Goal: Task Accomplishment & Management: Manage account settings

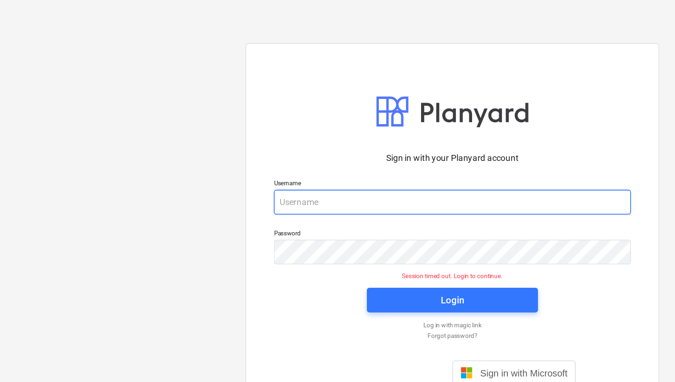
click at [244, 152] on input "email" at bounding box center [337, 151] width 267 height 18
type input "[EMAIL_ADDRESS][DOMAIN_NAME]"
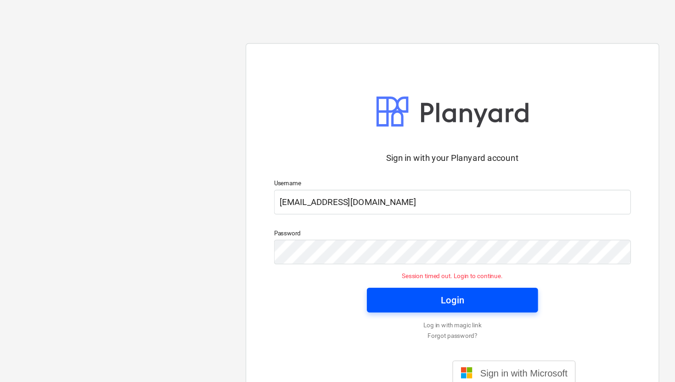
click at [337, 224] on div "Login" at bounding box center [337, 224] width 17 height 12
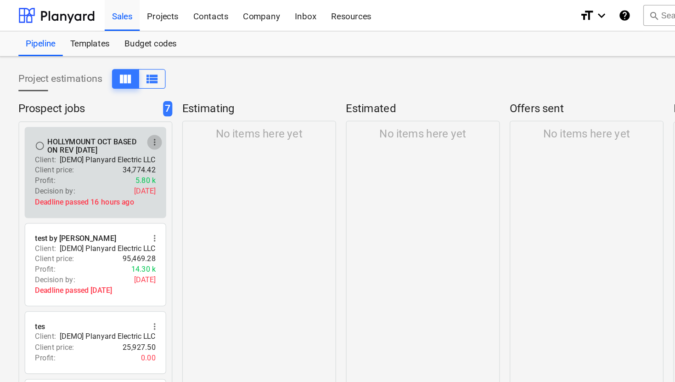
click at [116, 102] on span "more_vert" at bounding box center [115, 105] width 7 height 7
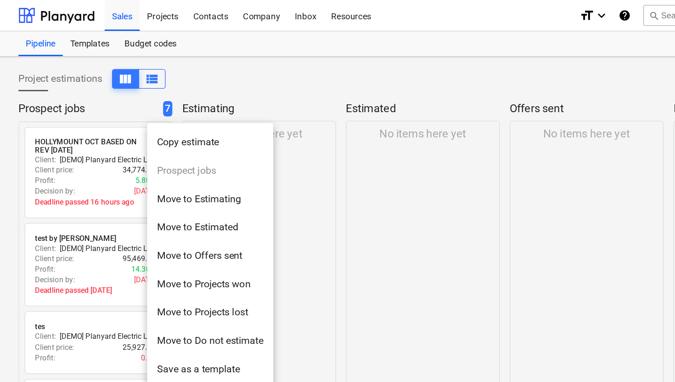
click at [159, 206] on li "Move to Projects won" at bounding box center [157, 211] width 94 height 21
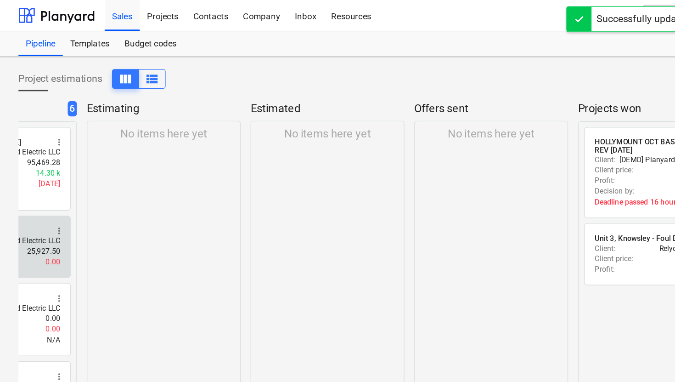
scroll to position [0, 200]
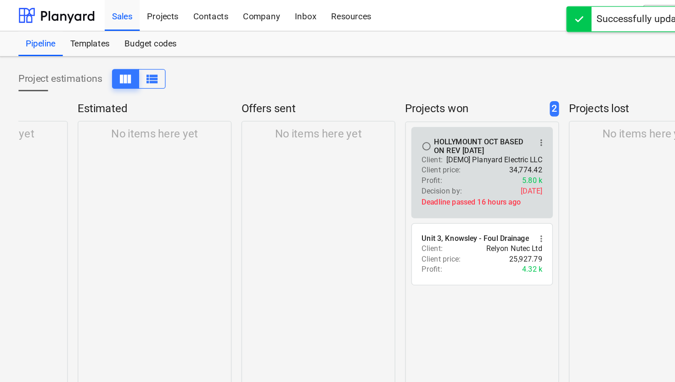
click at [406, 105] on span "more_vert" at bounding box center [403, 105] width 7 height 7
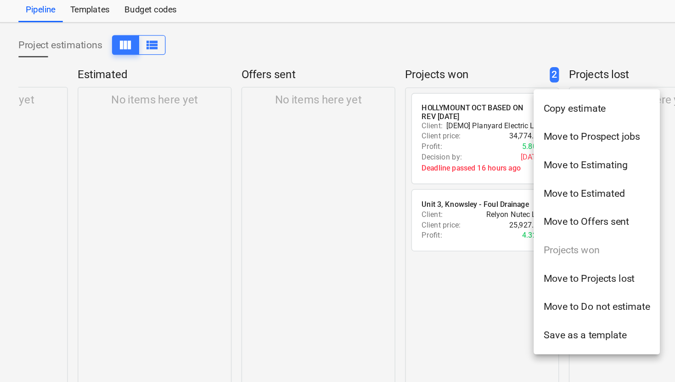
click at [360, 253] on div at bounding box center [337, 191] width 675 height 382
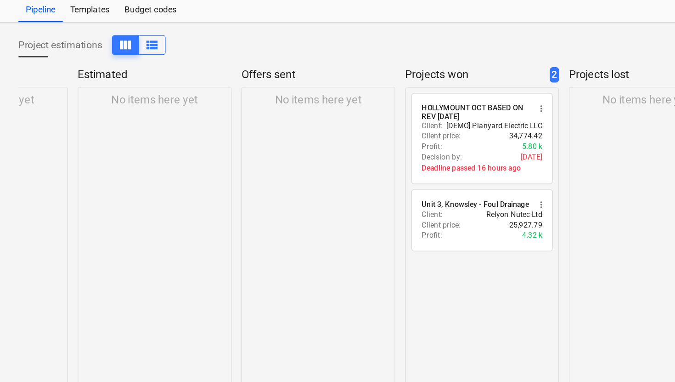
scroll to position [0, 0]
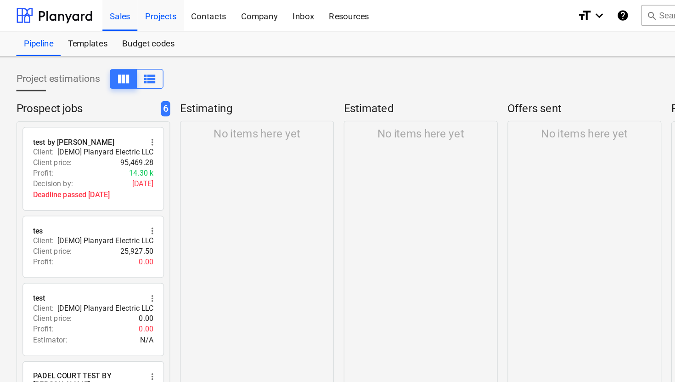
click at [129, 11] on div "Projects" at bounding box center [121, 11] width 34 height 23
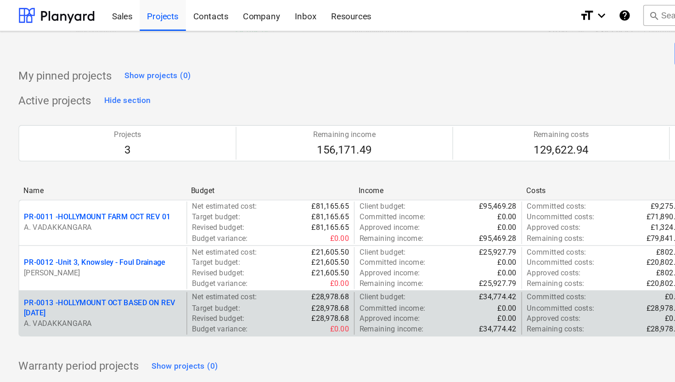
click at [103, 225] on p "PR-0013 - HOLLYMOUNT OCT BASED ON REV [DATE]" at bounding box center [77, 230] width 118 height 16
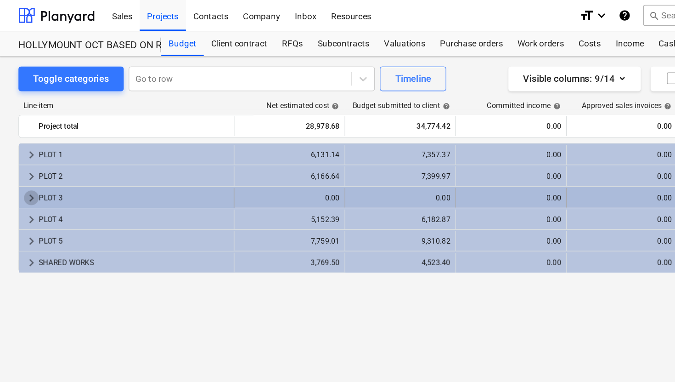
click at [22, 146] on span "keyboard_arrow_right" at bounding box center [23, 147] width 11 height 11
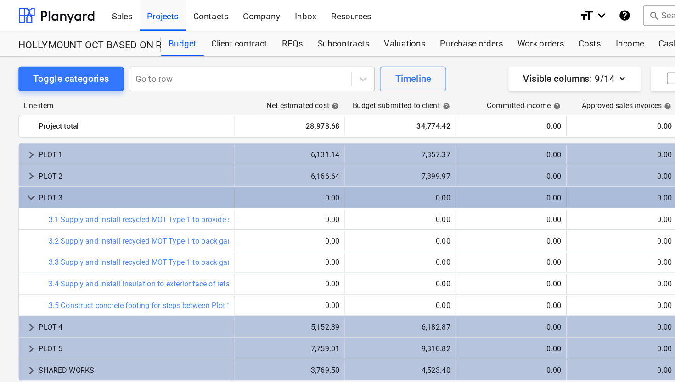
click at [22, 147] on span "keyboard_arrow_down" at bounding box center [23, 147] width 11 height 11
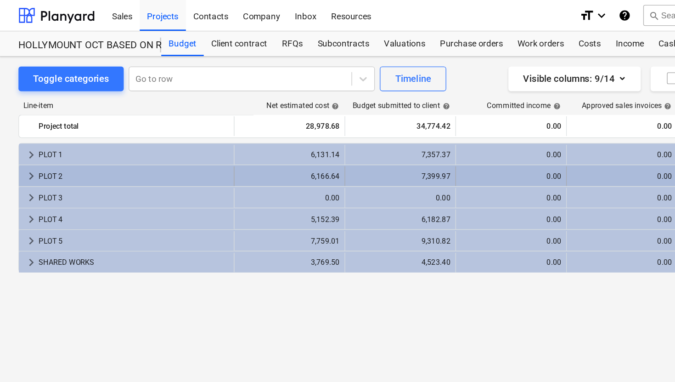
click at [23, 132] on span "keyboard_arrow_right" at bounding box center [23, 131] width 11 height 11
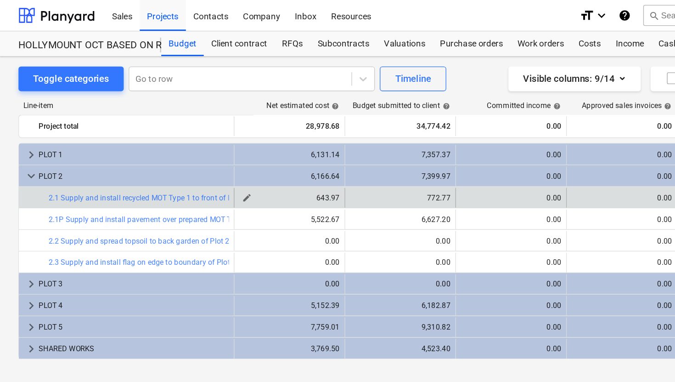
click at [182, 149] on span "edit" at bounding box center [184, 147] width 7 height 7
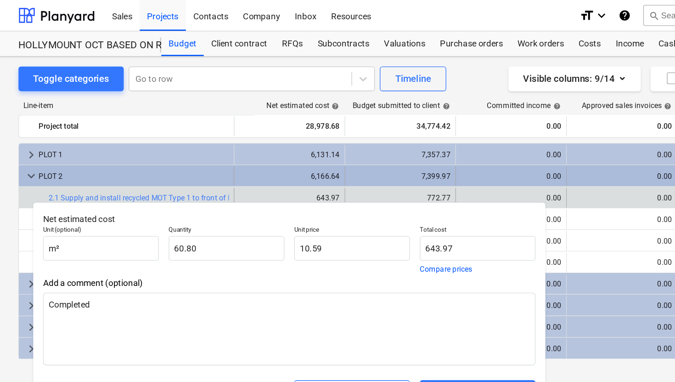
click at [295, 138] on div "7,399.97" at bounding box center [298, 131] width 75 height 15
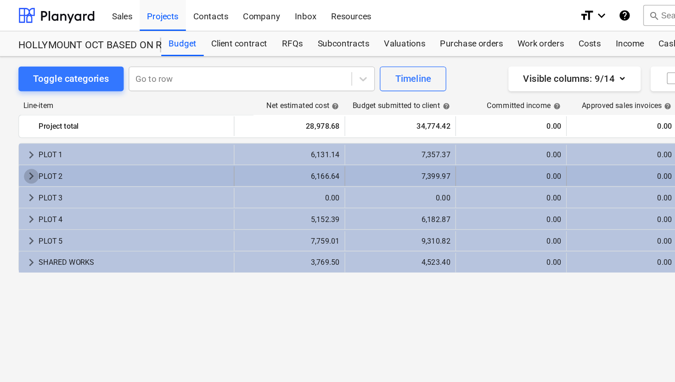
click at [20, 131] on span "keyboard_arrow_right" at bounding box center [23, 131] width 11 height 11
type textarea "x"
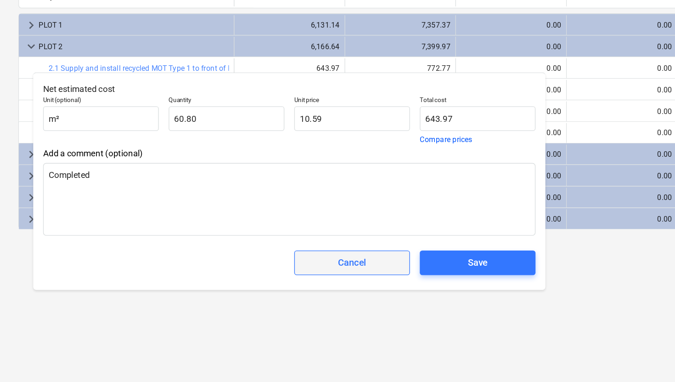
click at [265, 293] on div "Cancel" at bounding box center [262, 293] width 21 height 12
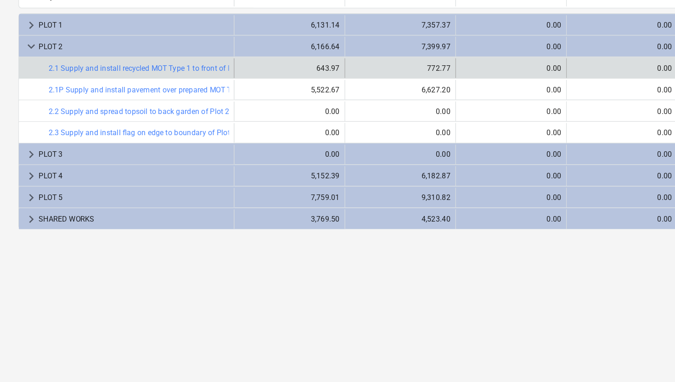
click at [312, 151] on div "edit 772.77" at bounding box center [298, 147] width 75 height 15
click at [271, 148] on button "edit" at bounding box center [266, 147] width 11 height 11
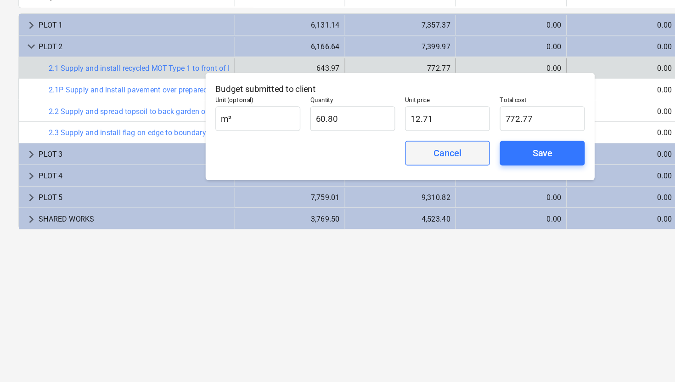
click at [324, 207] on div "Cancel" at bounding box center [333, 211] width 21 height 12
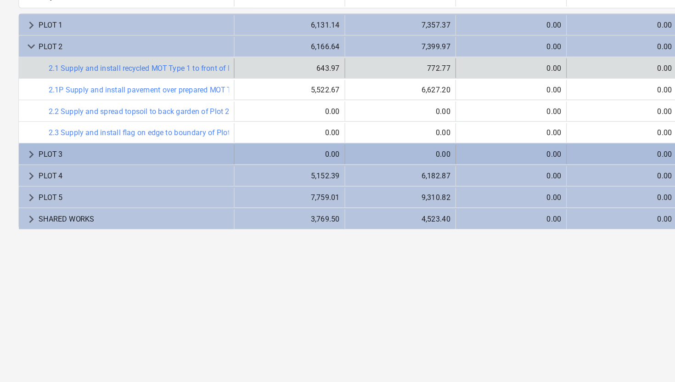
click at [25, 210] on span "keyboard_arrow_right" at bounding box center [23, 211] width 11 height 11
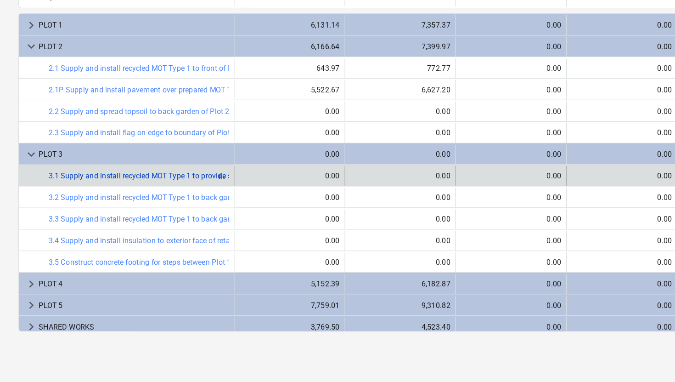
click at [136, 226] on link "3.1 Supply and install recycled MOT Type 1 to provide scaffolding mat area for …" at bounding box center [141, 228] width 210 height 6
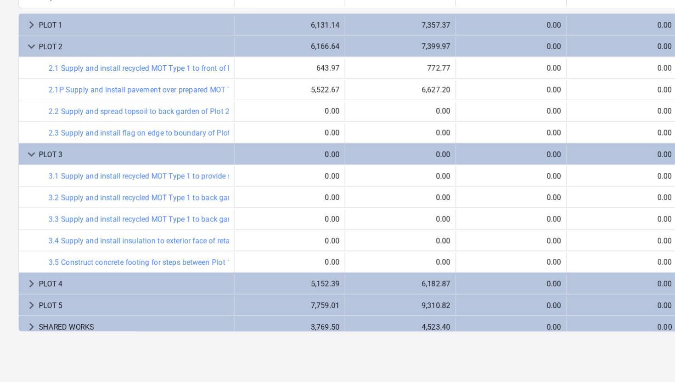
scroll to position [4, 0]
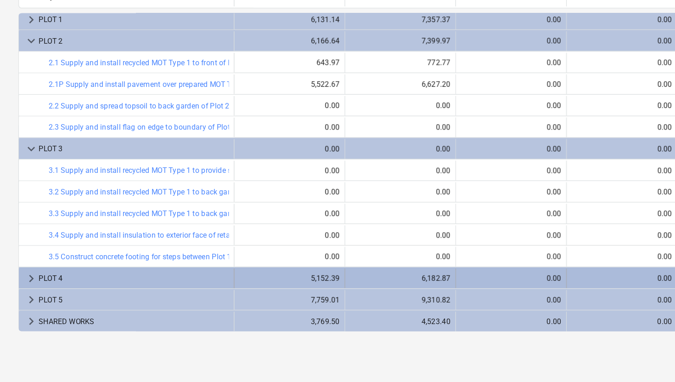
click at [24, 303] on span "keyboard_arrow_right" at bounding box center [23, 304] width 11 height 11
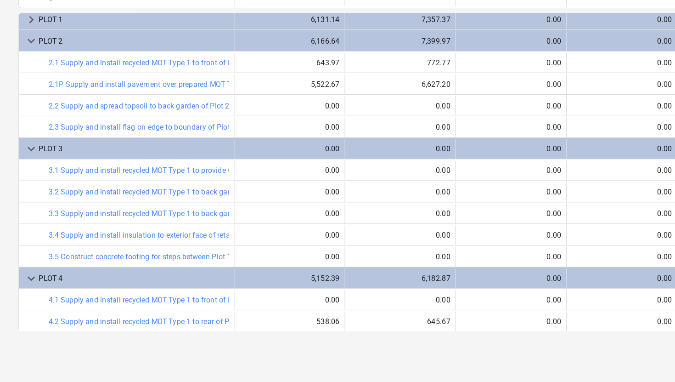
scroll to position [101, 0]
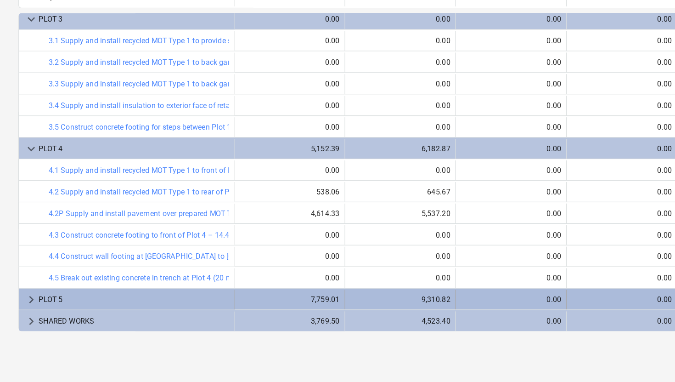
click at [23, 320] on span "keyboard_arrow_right" at bounding box center [23, 320] width 11 height 11
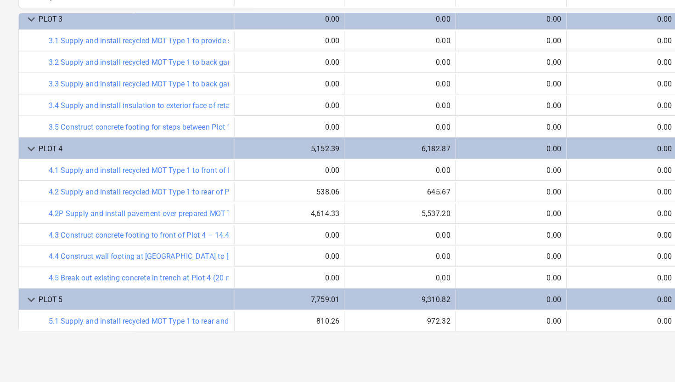
scroll to position [165, 0]
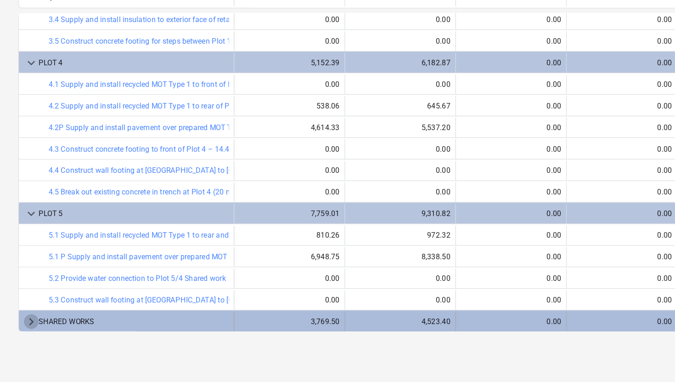
click at [23, 337] on span "keyboard_arrow_right" at bounding box center [23, 336] width 11 height 11
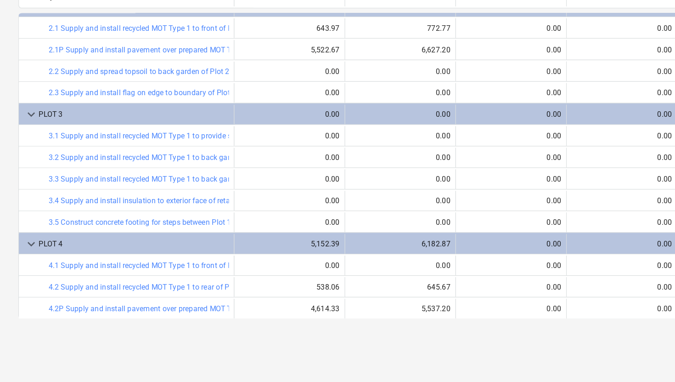
scroll to position [0, 0]
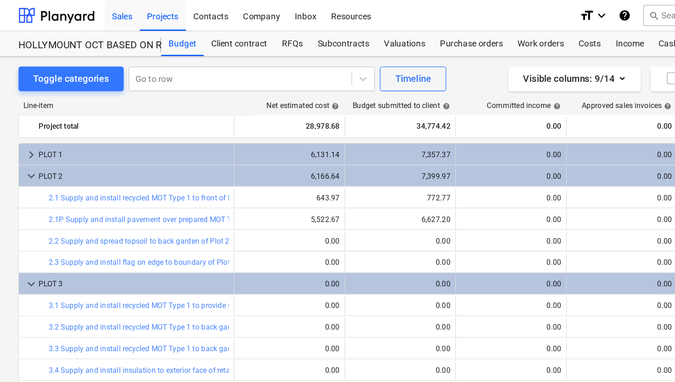
click at [92, 14] on div "Sales" at bounding box center [91, 11] width 26 height 23
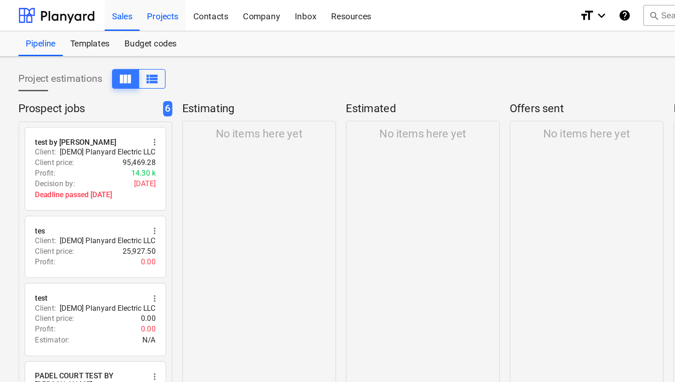
click at [118, 15] on div "Projects" at bounding box center [121, 11] width 34 height 23
